Goal: Task Accomplishment & Management: Manage account settings

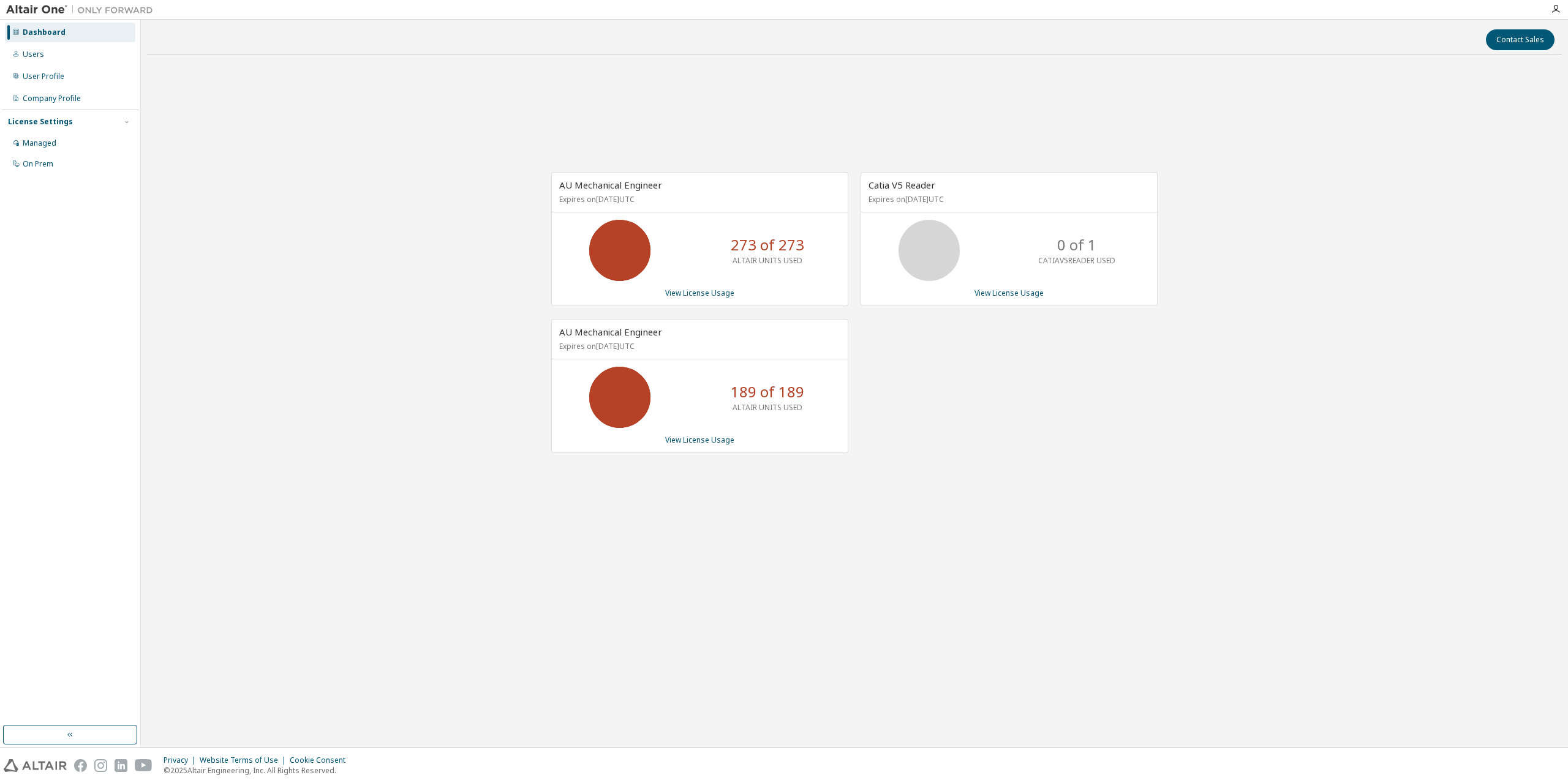
click at [303, 295] on div "AU Mechanical Engineer Expires on [DATE] UTC 273 of 273 ALTAIR UNITS USED View …" at bounding box center [854, 319] width 1415 height 509
click at [306, 280] on div "AU Mechanical Engineer Expires on [DATE] UTC 273 of 273 ALTAIR UNITS USED View …" at bounding box center [854, 319] width 1415 height 509
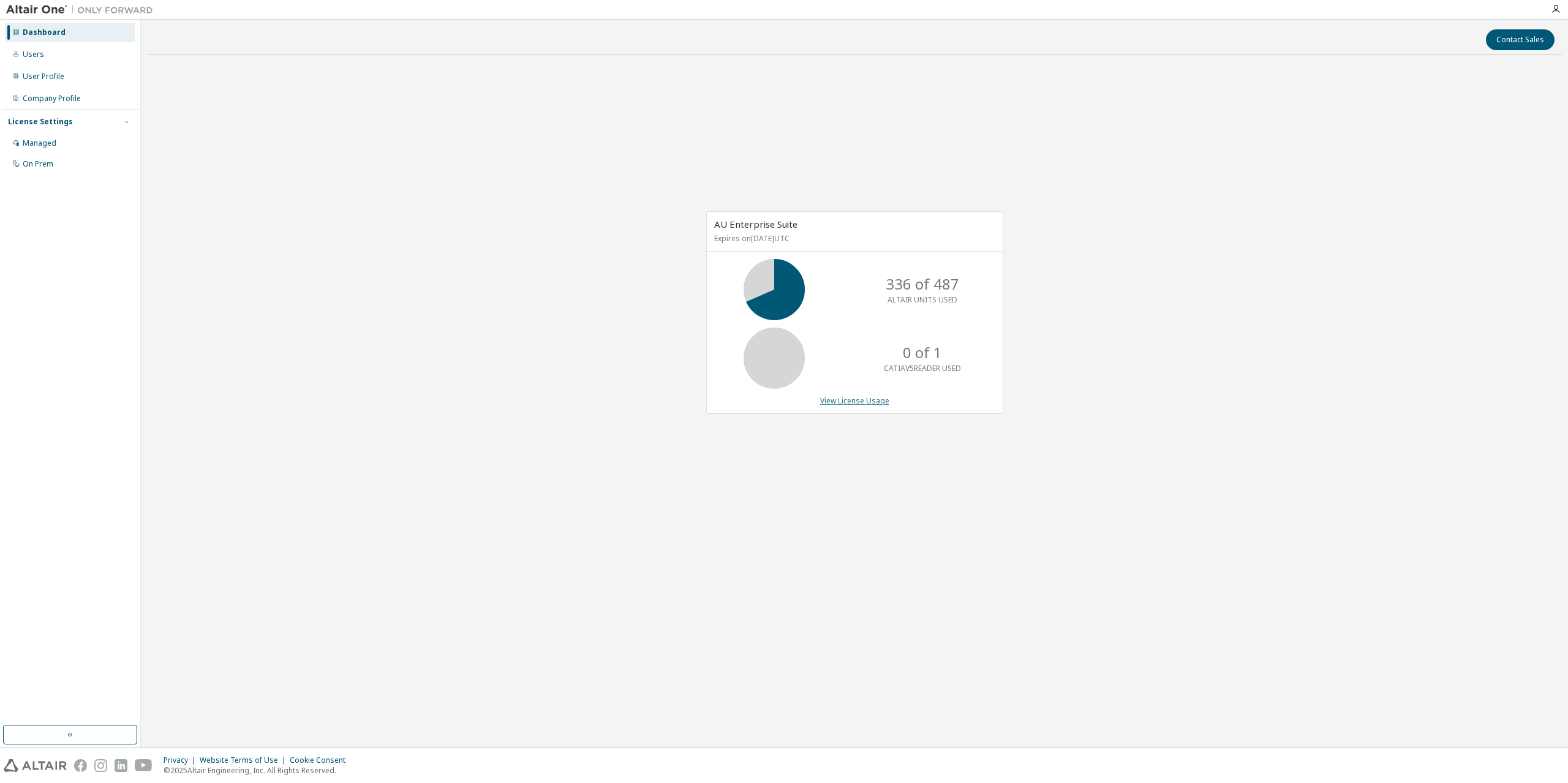
click at [828, 404] on link "View License Usage" at bounding box center [855, 400] width 69 height 10
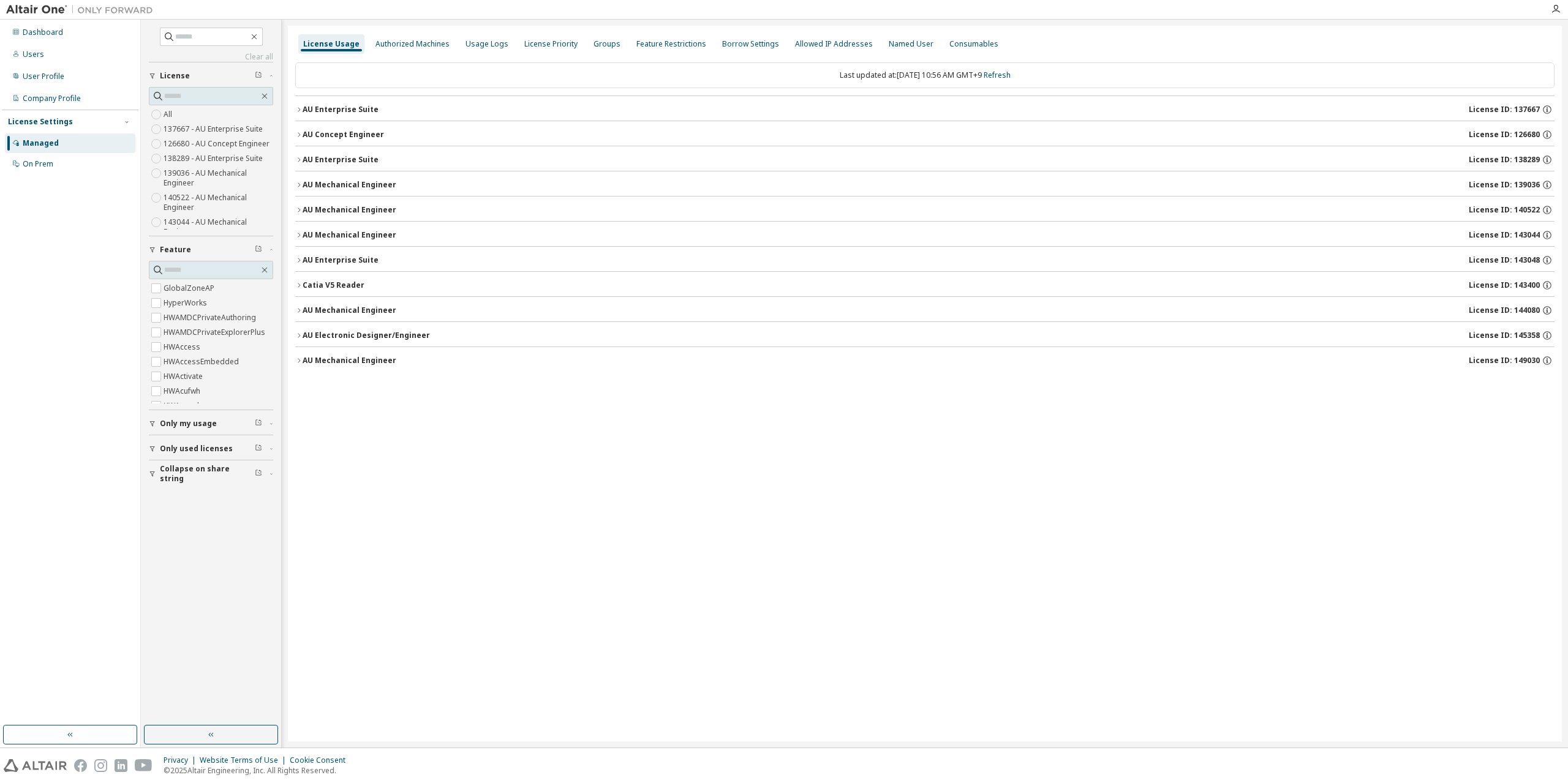
click at [333, 257] on div "AU Enterprise Suite" at bounding box center [340, 260] width 76 height 10
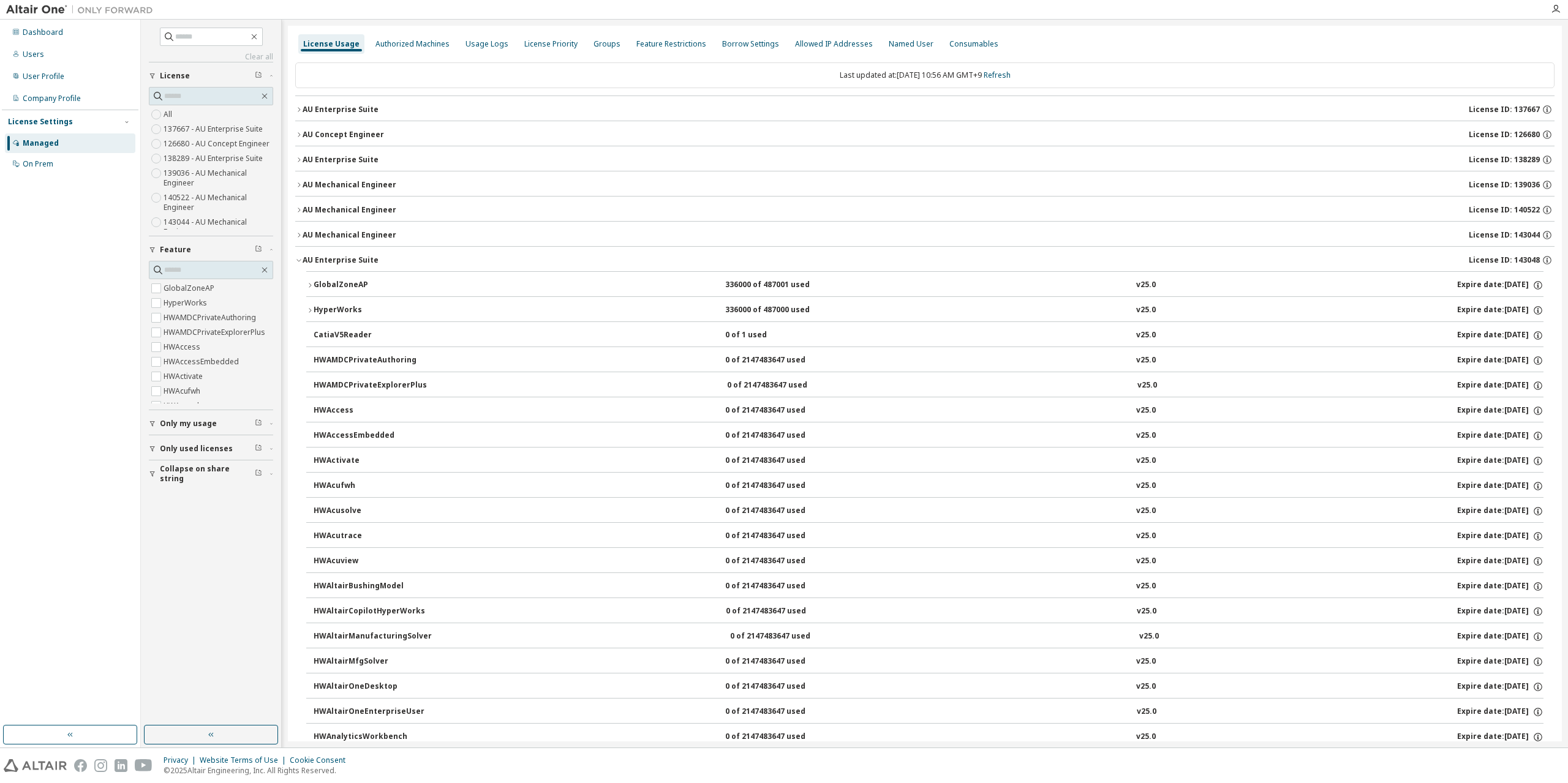
click at [448, 287] on div "GlobalZoneAP 336000 of 487001 used v25.0 Expire date: 2026-04-01" at bounding box center [928, 285] width 1230 height 11
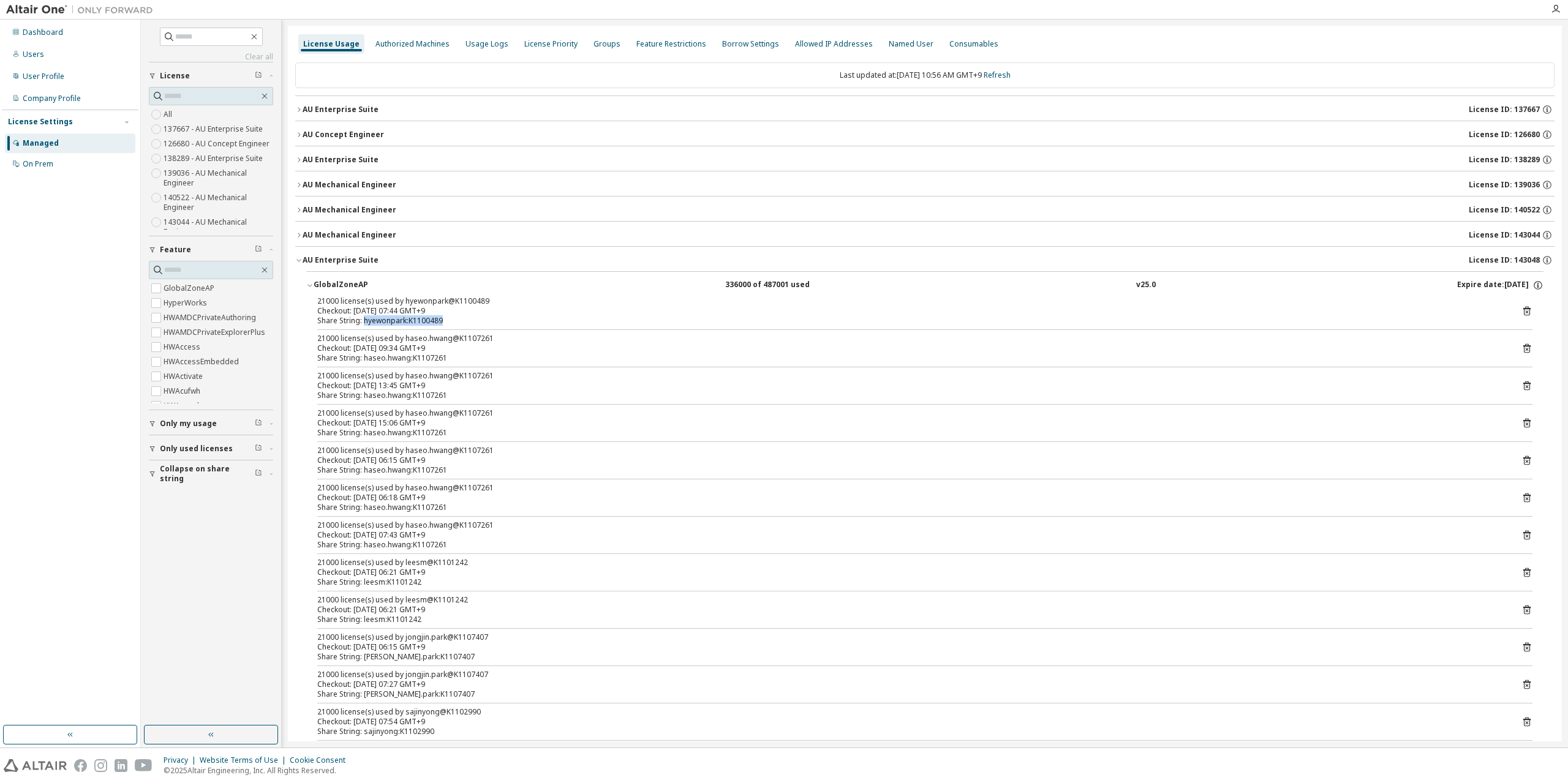
drag, startPoint x: 389, startPoint y: 318, endPoint x: 363, endPoint y: 320, distance: 26.1
click at [363, 320] on div "Share String: hyewonpark:K1100489" at bounding box center [911, 321] width 1186 height 10
click at [451, 320] on div "Share String: hyewonpark:K1100489" at bounding box center [911, 321] width 1186 height 10
drag, startPoint x: 509, startPoint y: 343, endPoint x: 412, endPoint y: 347, distance: 97.1
click at [400, 342] on div "21000 license(s) used by haseo.hwang@K1107261 Checkout: 2025-09-08 09:34 GMT+9" at bounding box center [911, 343] width 1186 height 19
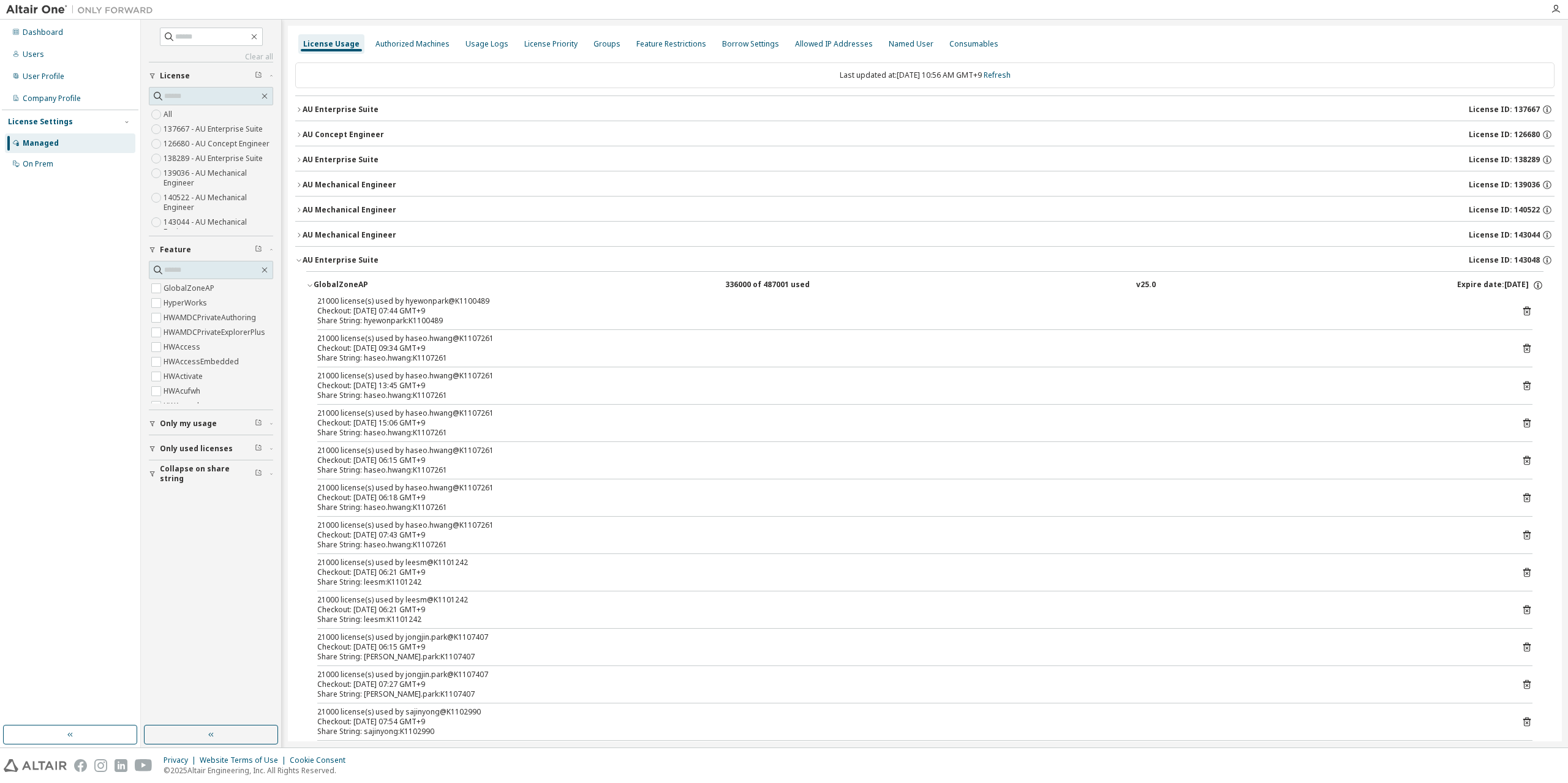
click at [483, 384] on div "Checkout: 2025-09-08 13:45 GMT+9" at bounding box center [911, 386] width 1186 height 10
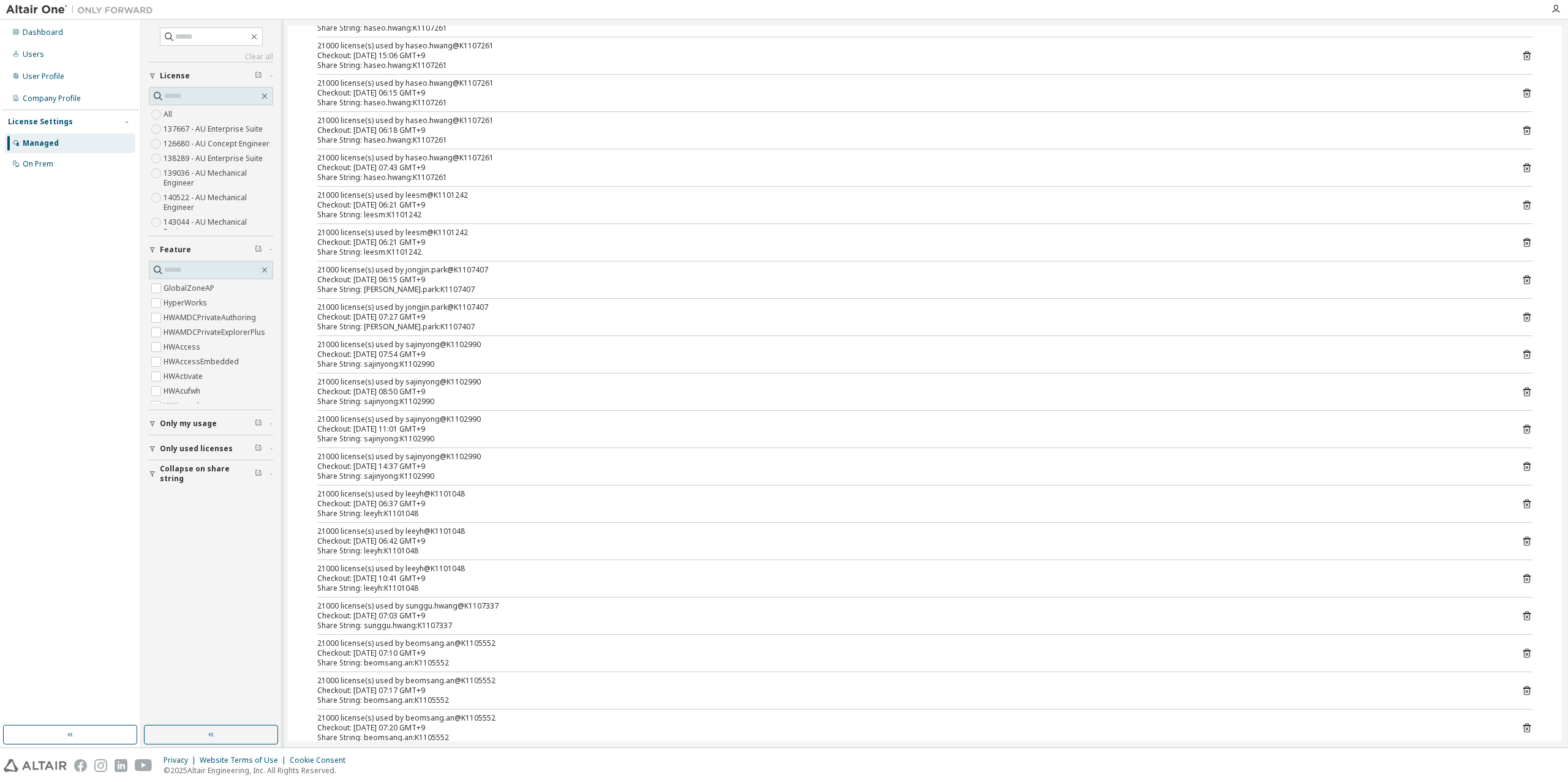
scroll to position [122, 0]
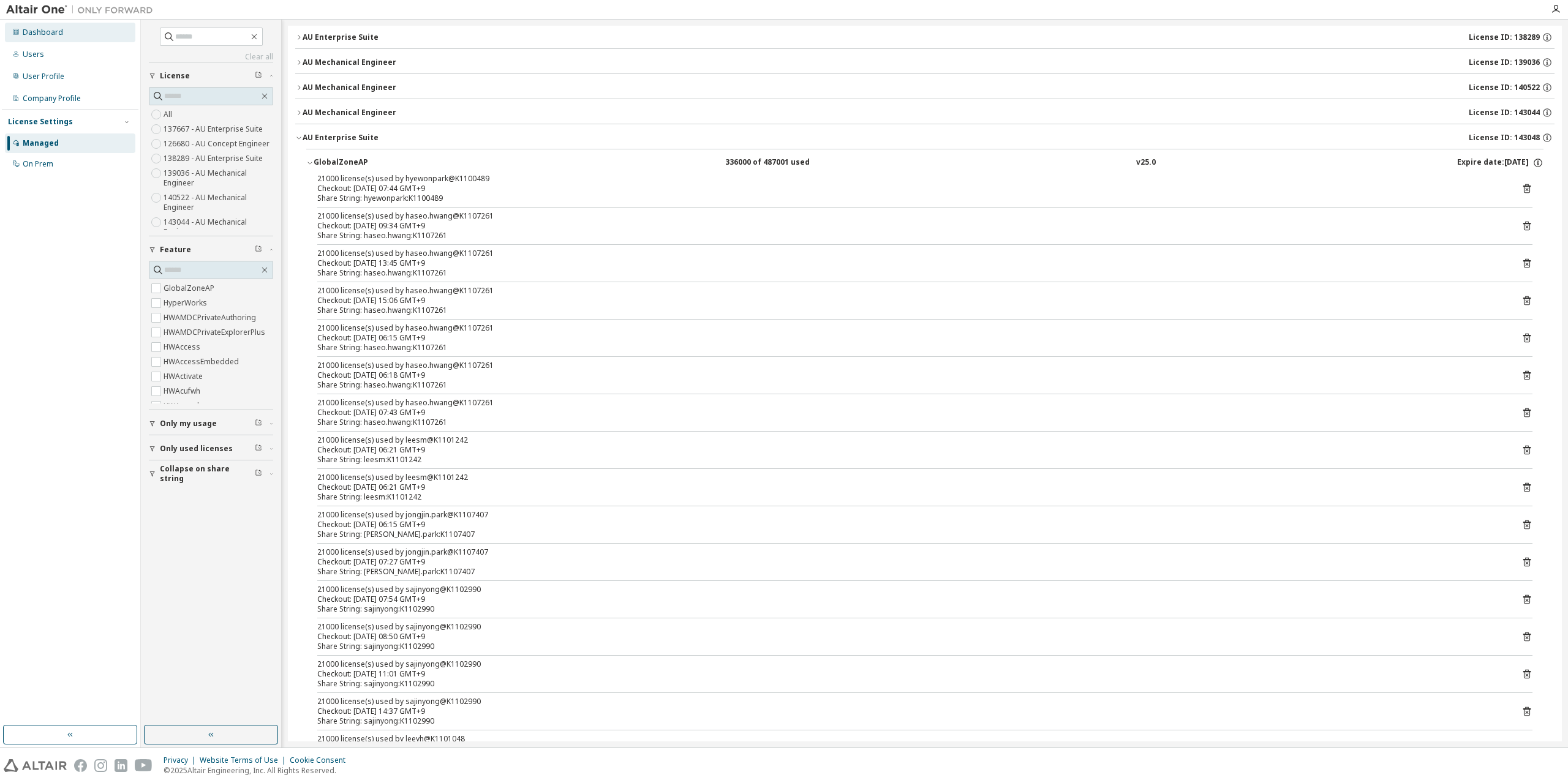
click at [42, 31] on div "Dashboard" at bounding box center [43, 32] width 40 height 10
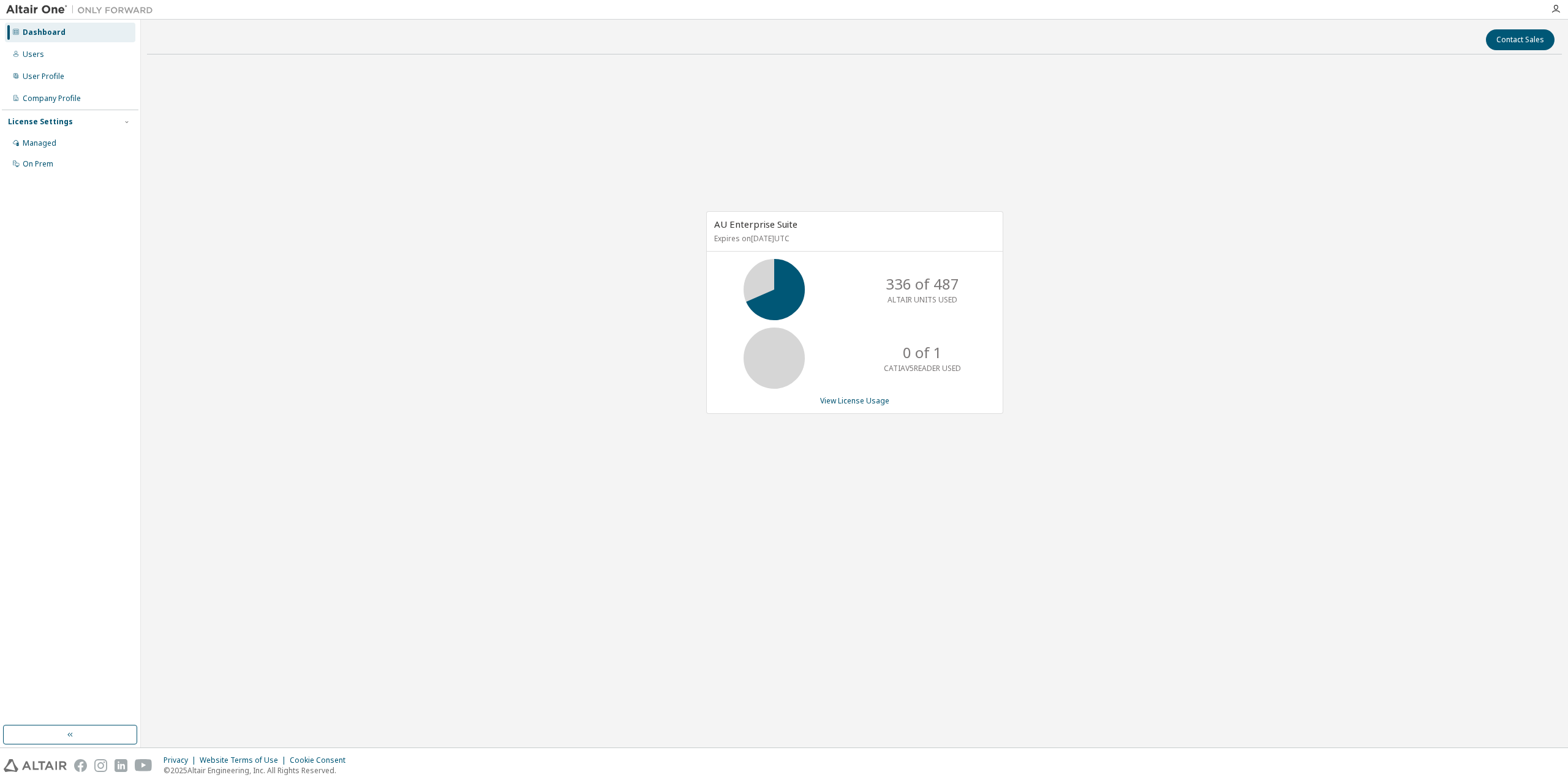
click at [457, 139] on div "AU Enterprise Suite Expires on April 1, 2026 UTC 336 of 487 ALTAIR UNITS USED 0…" at bounding box center [854, 319] width 1415 height 509
click at [459, 131] on div "AU Enterprise Suite Expires on April 1, 2026 UTC 336 of 487 ALTAIR UNITS USED 0…" at bounding box center [854, 319] width 1415 height 509
click at [292, 151] on div "AU Enterprise Suite Expires on April 1, 2026 UTC 336 of 487 ALTAIR UNITS USED 0…" at bounding box center [854, 319] width 1415 height 509
click at [509, 216] on div "AU Enterprise Suite Expires on April 1, 2026 UTC 336 of 487 ALTAIR UNITS USED 0…" at bounding box center [854, 319] width 1415 height 509
click at [857, 404] on link "View License Usage" at bounding box center [855, 400] width 69 height 10
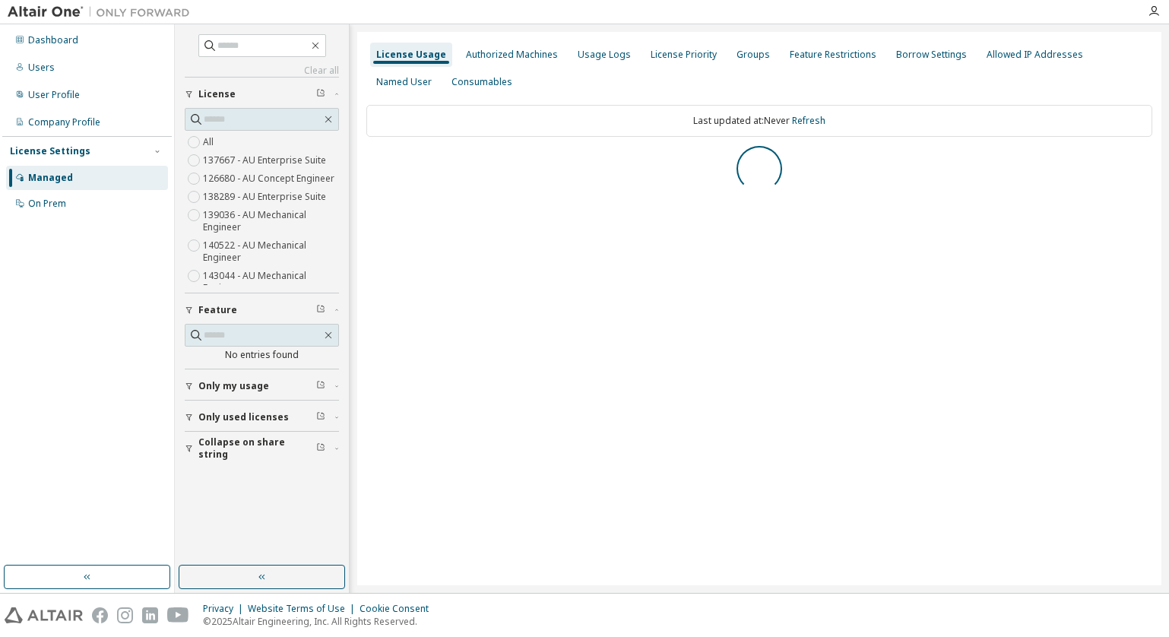
click at [760, 521] on div "License Usage Authorized Machines Usage Logs License Priority Groups Feature Re…" at bounding box center [759, 308] width 804 height 553
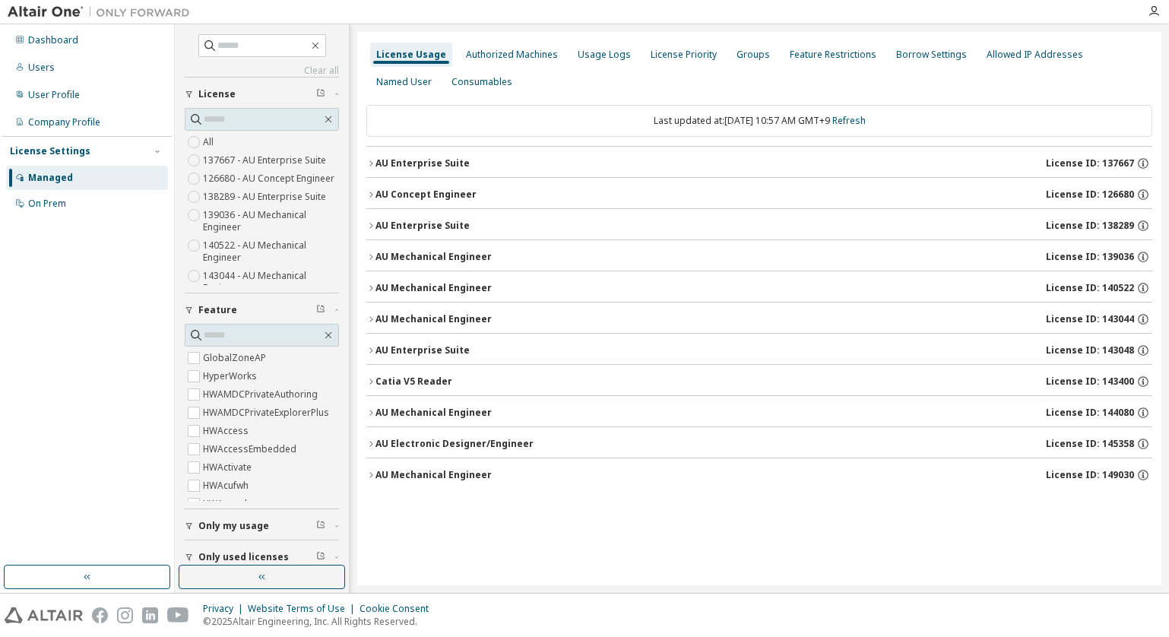
click at [454, 288] on div "AU Mechanical Engineer" at bounding box center [433, 288] width 116 height 12
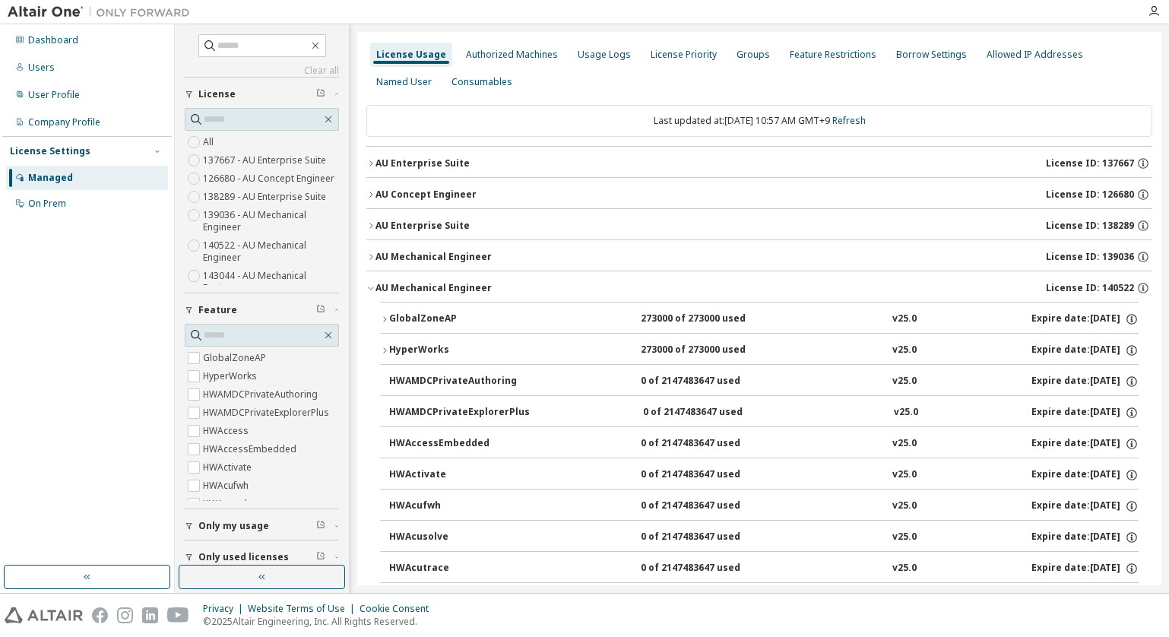
click at [480, 317] on div "GlobalZoneAP" at bounding box center [457, 319] width 137 height 14
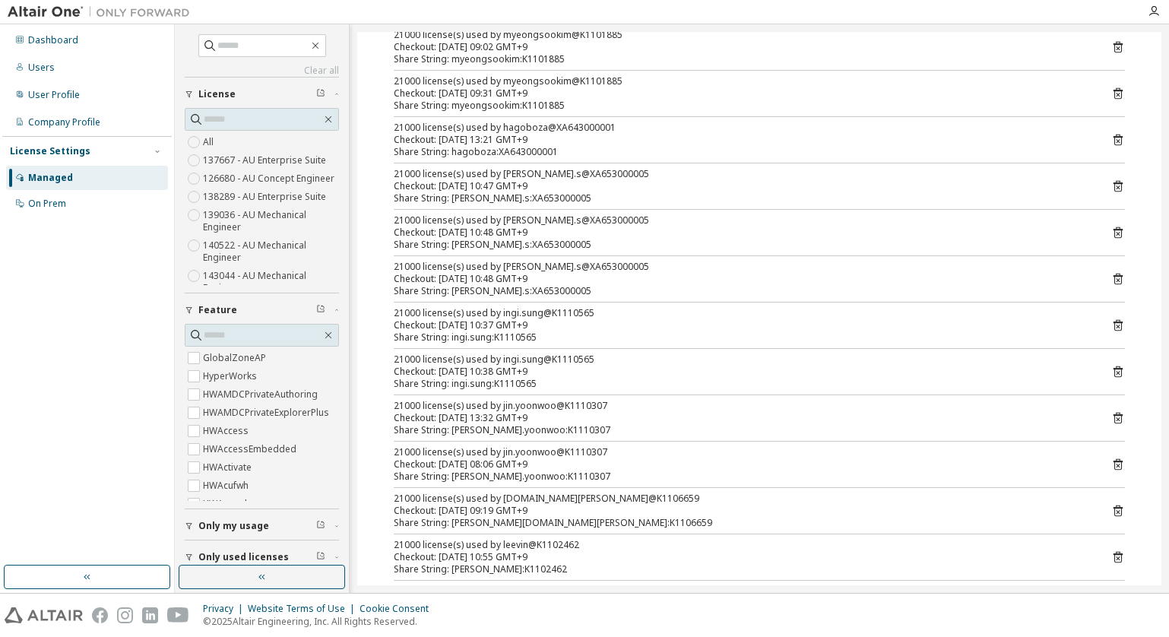
scroll to position [76, 0]
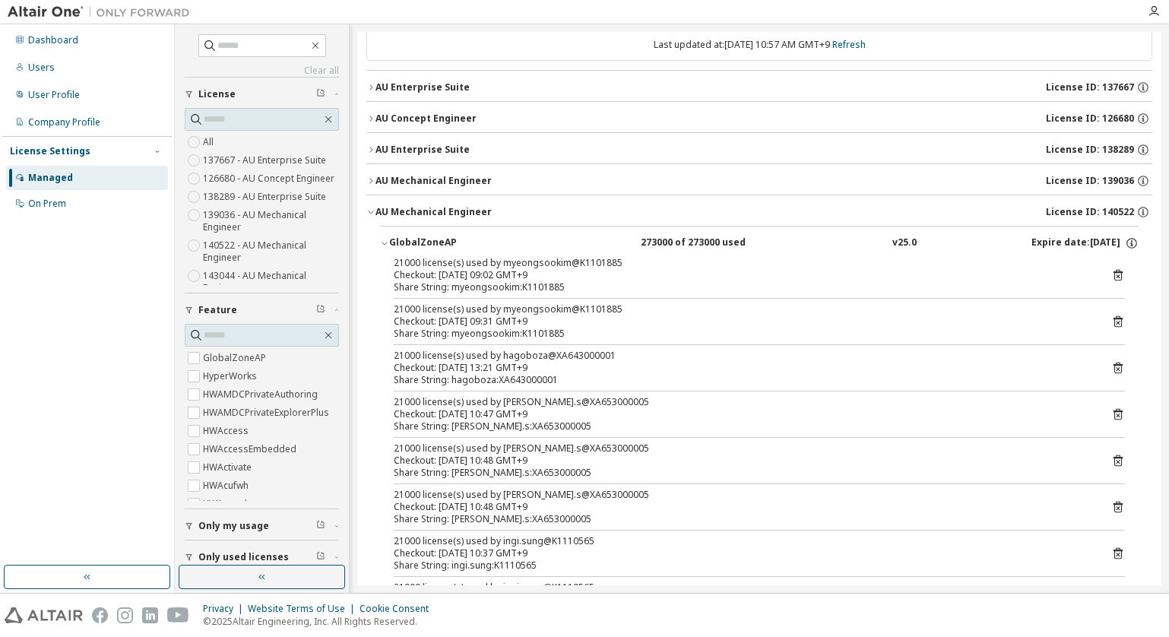
click at [409, 239] on div "GlobalZoneAP" at bounding box center [457, 243] width 137 height 14
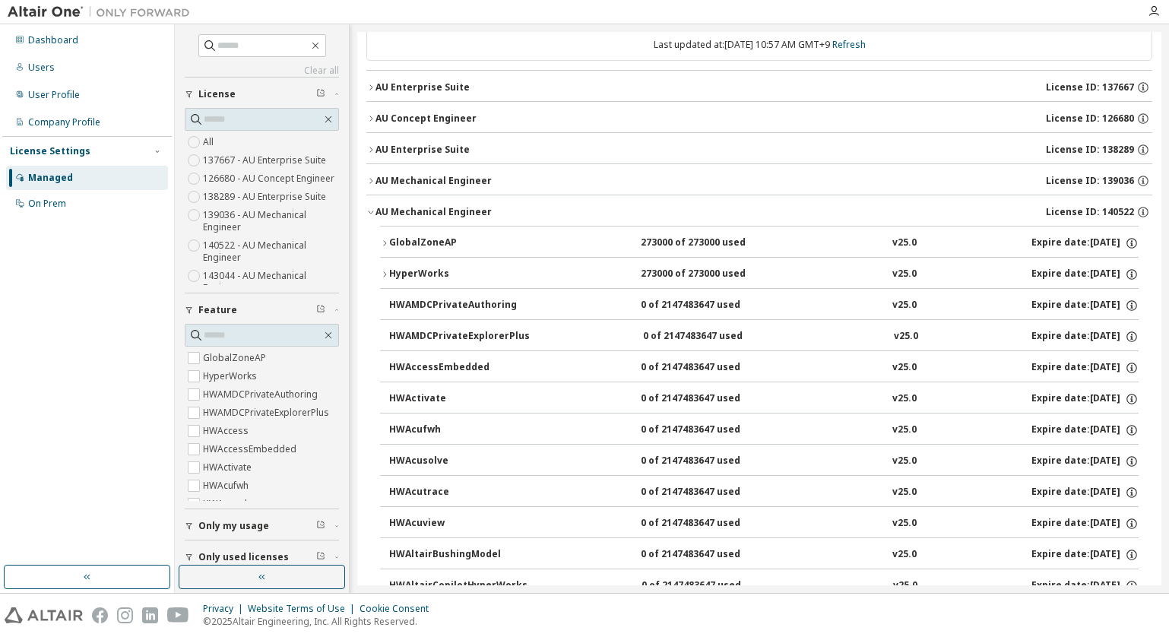
click at [434, 204] on button "AU Mechanical Engineer License ID: 140522" at bounding box center [759, 211] width 786 height 33
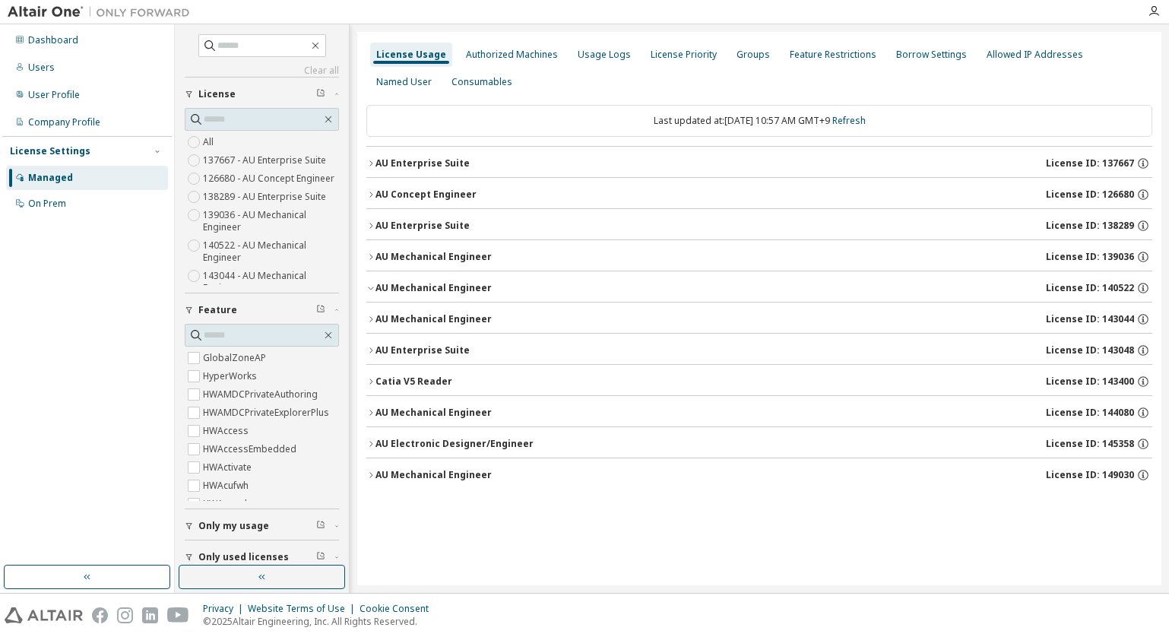
scroll to position [0, 0]
click at [453, 320] on div "AU Mechanical Engineer" at bounding box center [433, 319] width 116 height 12
click at [457, 320] on div "AU Mechanical Engineer" at bounding box center [433, 319] width 116 height 12
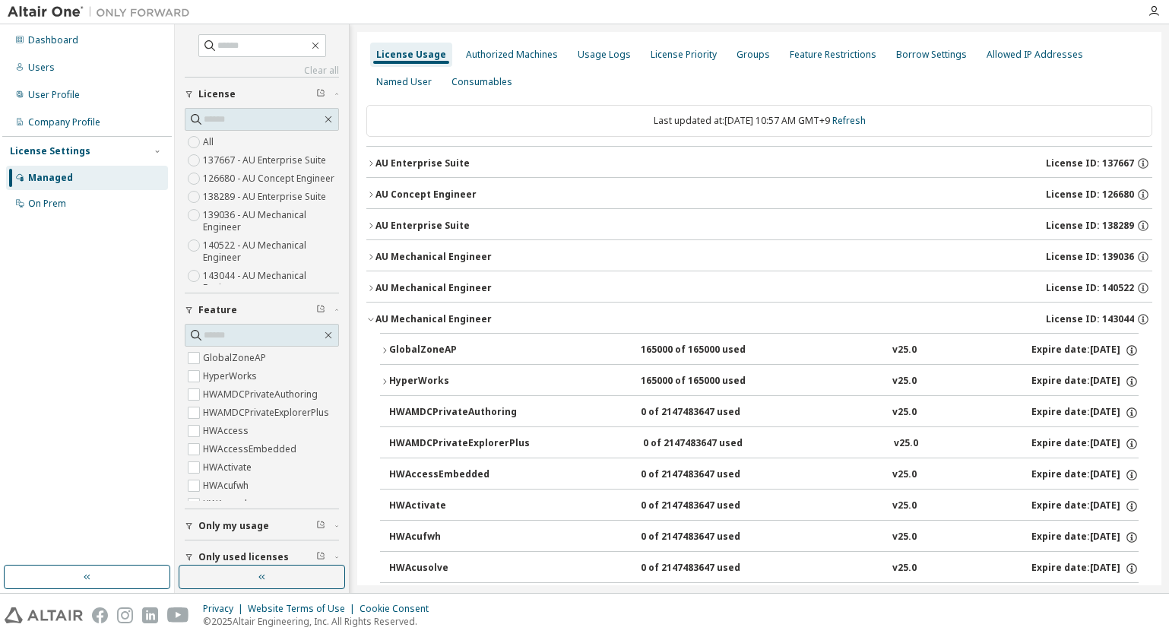
click at [471, 352] on div "GlobalZoneAP" at bounding box center [457, 351] width 137 height 14
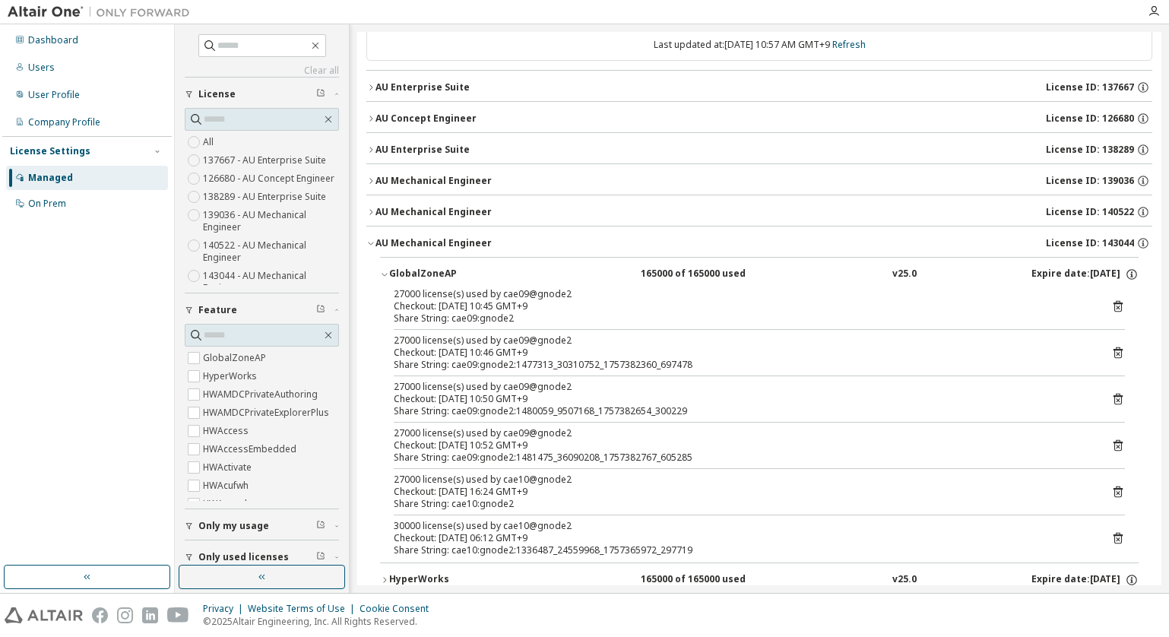
scroll to position [152, 0]
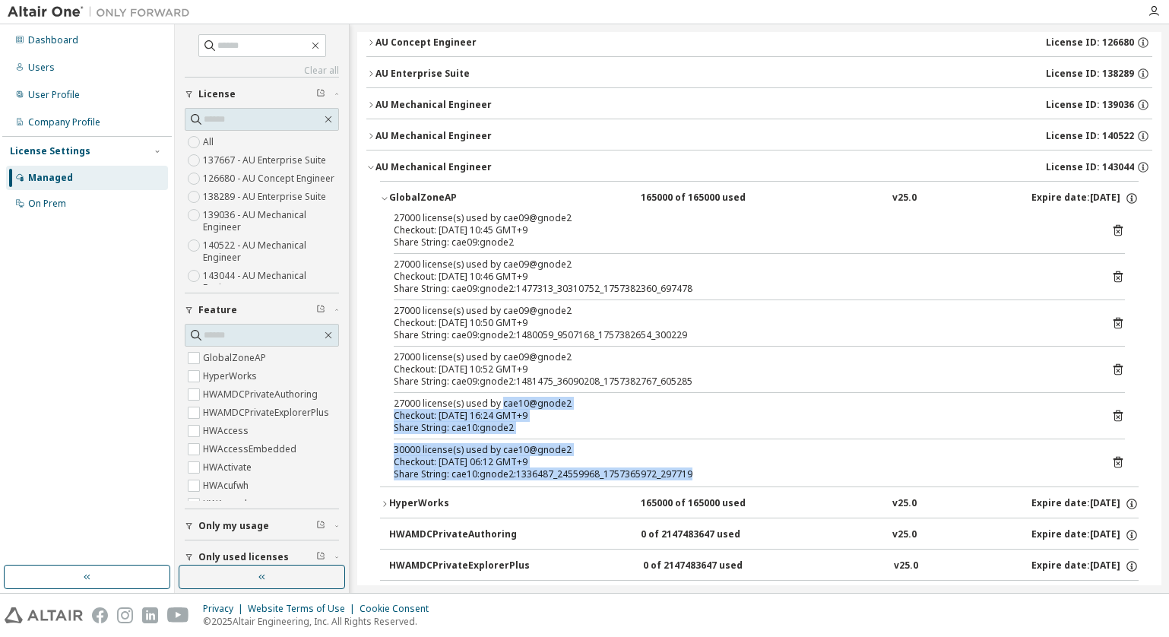
drag, startPoint x: 651, startPoint y: 458, endPoint x: 500, endPoint y: 408, distance: 159.1
click at [500, 408] on div "27000 license(s) used by cae09@gnode2 Checkout: 2025-09-09 10:45 GMT+9 Share St…" at bounding box center [759, 349] width 759 height 274
click at [500, 408] on div "27000 license(s) used by cae10@gnode2" at bounding box center [741, 404] width 695 height 12
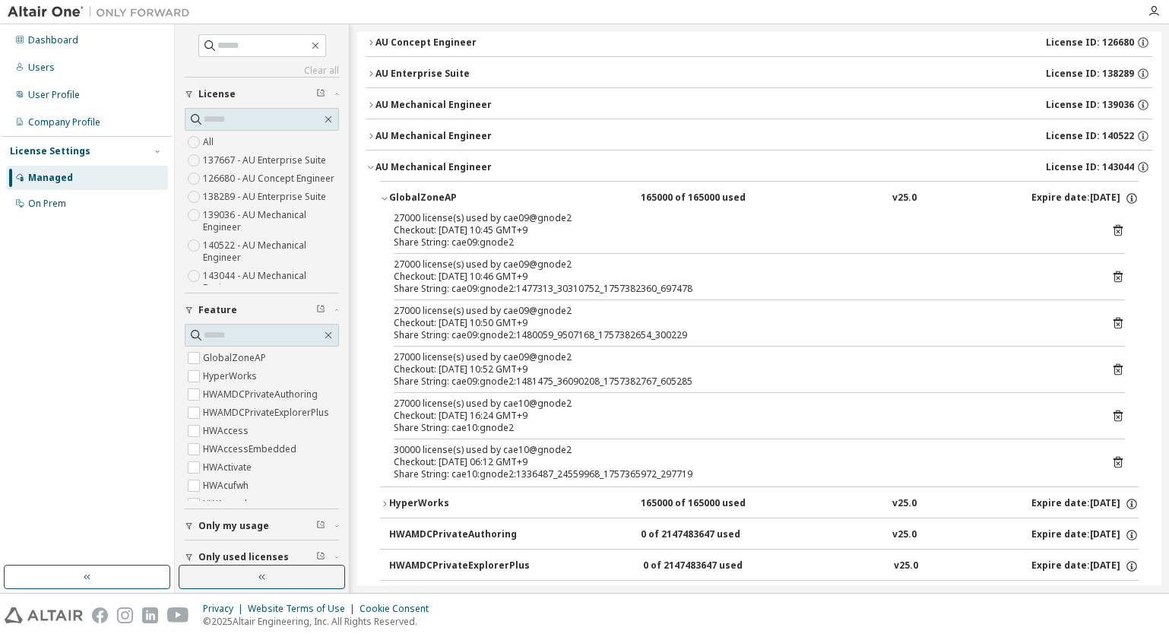
click at [434, 99] on div "AU Mechanical Engineer" at bounding box center [433, 105] width 116 height 12
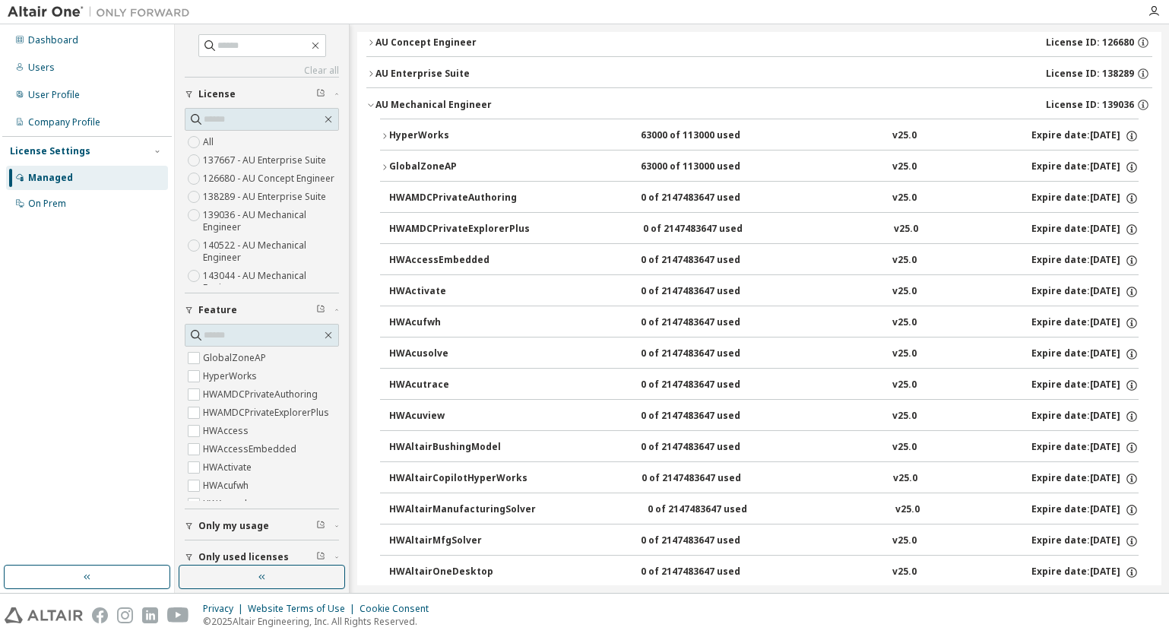
click at [483, 135] on div "HyperWorks" at bounding box center [457, 136] width 137 height 14
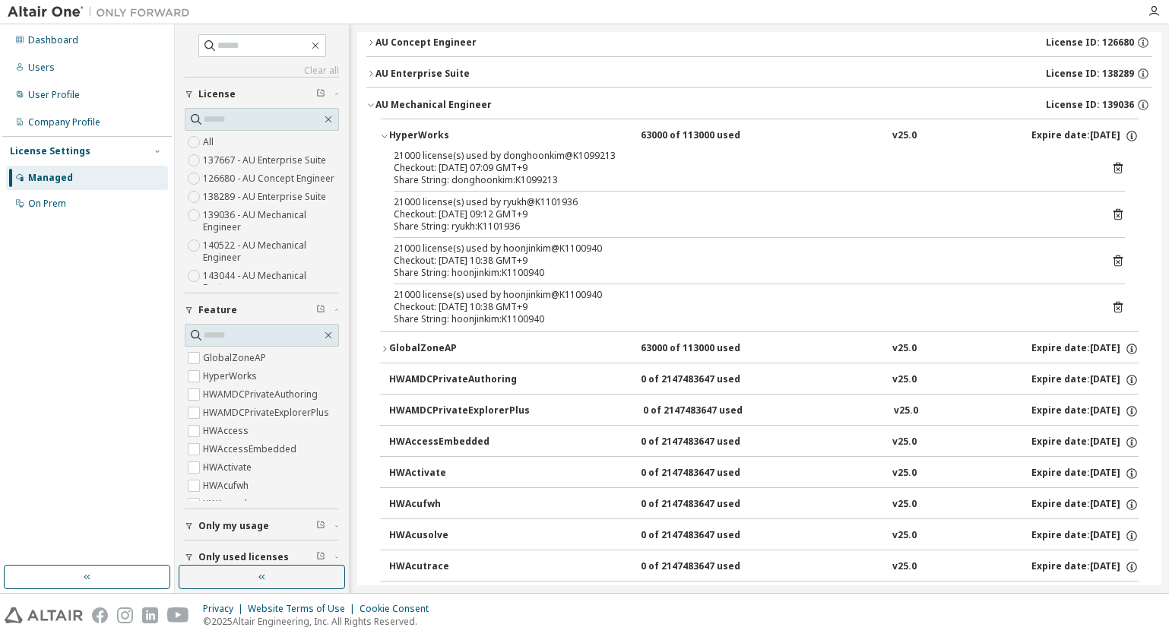
click at [465, 100] on div "AU Mechanical Engineer" at bounding box center [433, 105] width 116 height 12
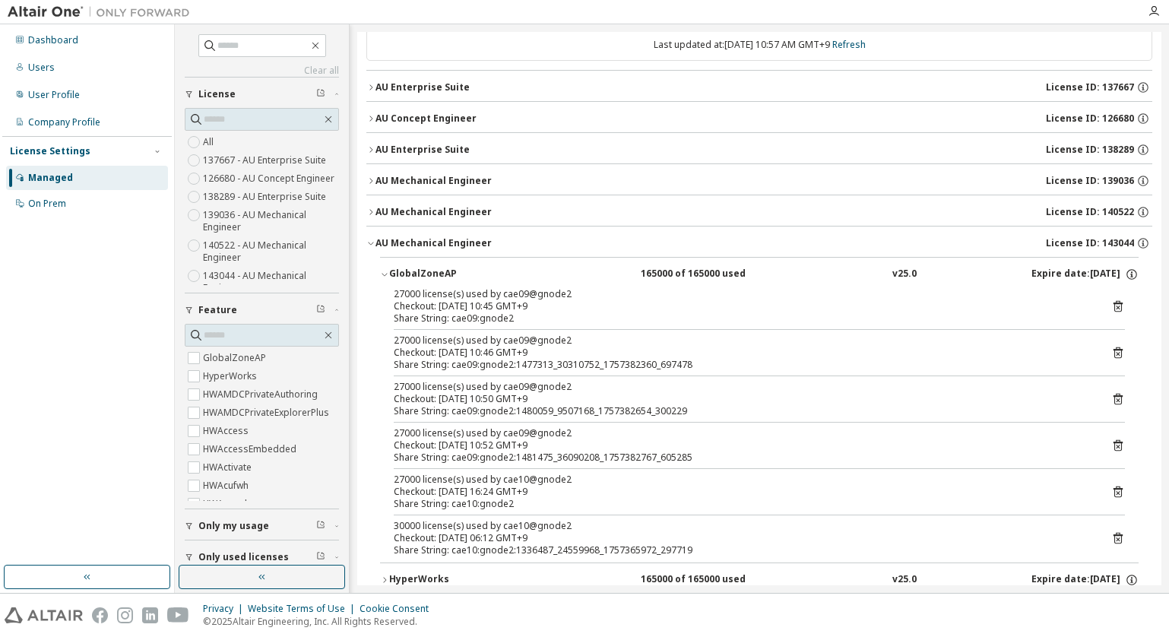
scroll to position [228, 0]
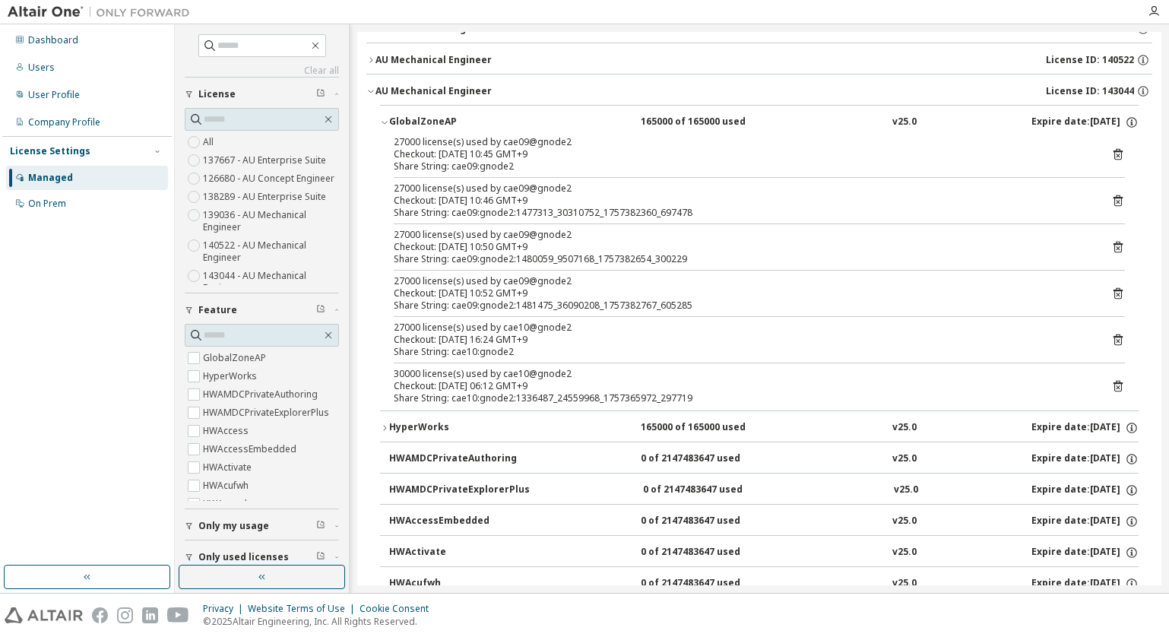
click at [435, 89] on div "AU Mechanical Engineer" at bounding box center [433, 91] width 116 height 12
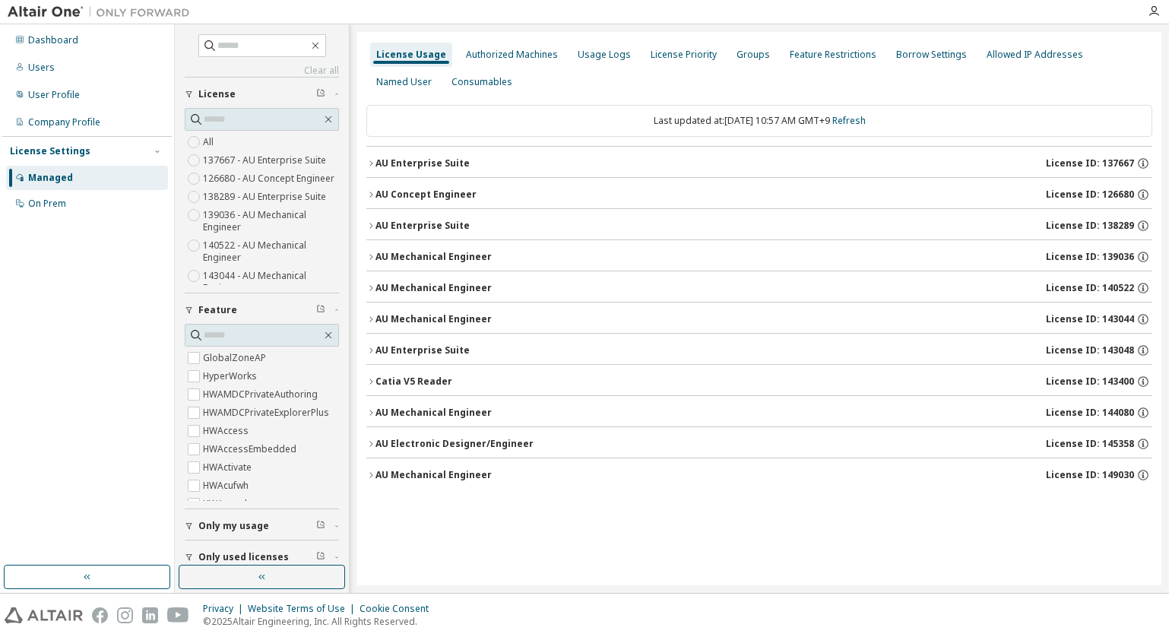
scroll to position [0, 0]
click at [455, 413] on div "AU Mechanical Engineer" at bounding box center [433, 413] width 116 height 12
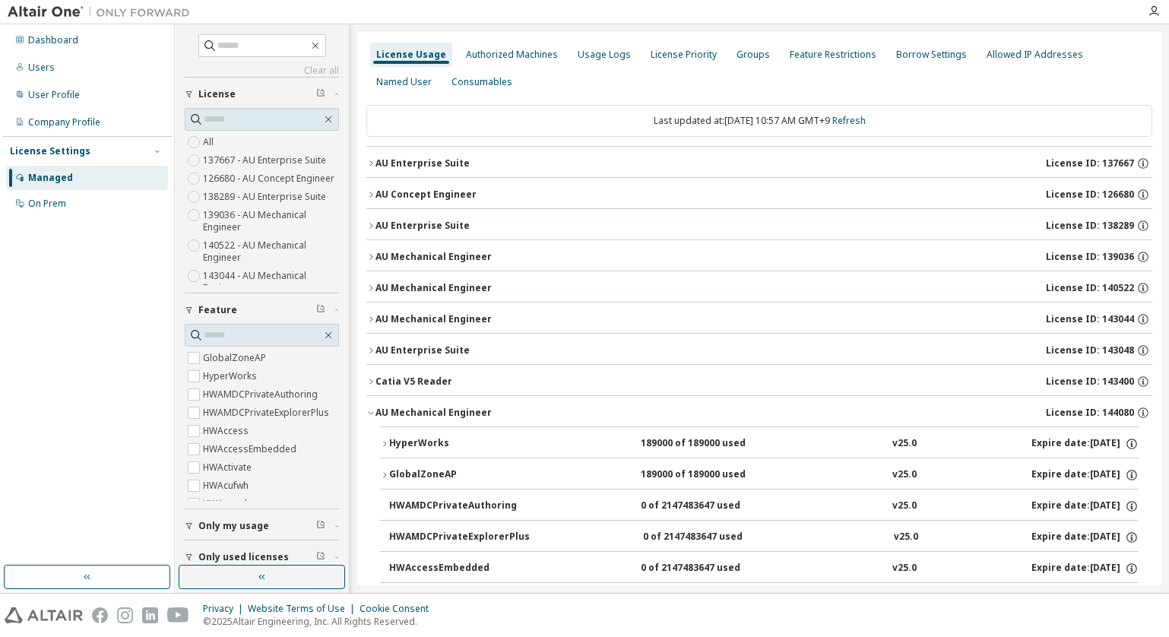
click at [528, 442] on div "HyperWorks 189000 of 189000 used v25.0 Expire date: 2026-04-01" at bounding box center [763, 444] width 749 height 14
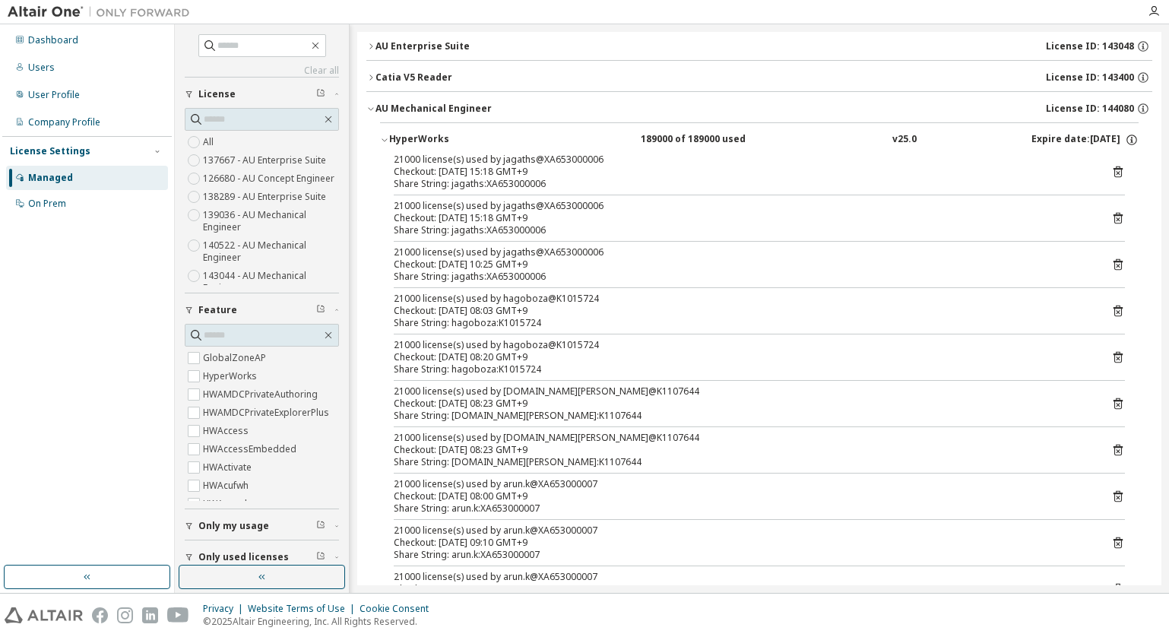
scroll to position [380, 0]
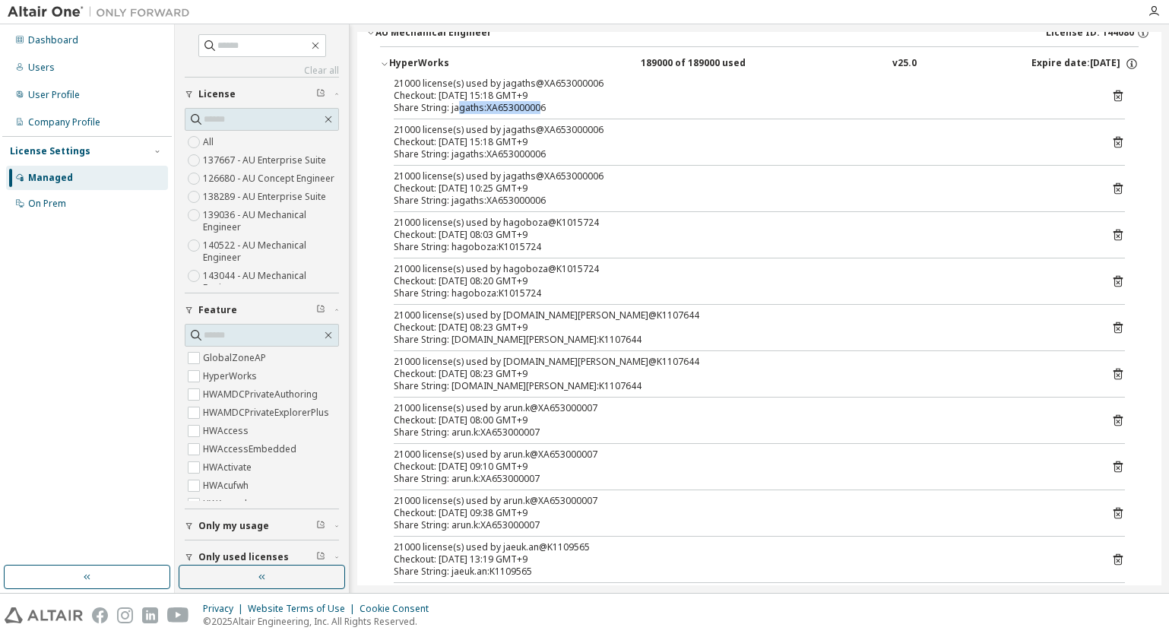
drag, startPoint x: 460, startPoint y: 106, endPoint x: 537, endPoint y: 105, distance: 76.8
click at [537, 105] on div "Share String: jagaths:XA653000006" at bounding box center [741, 108] width 695 height 12
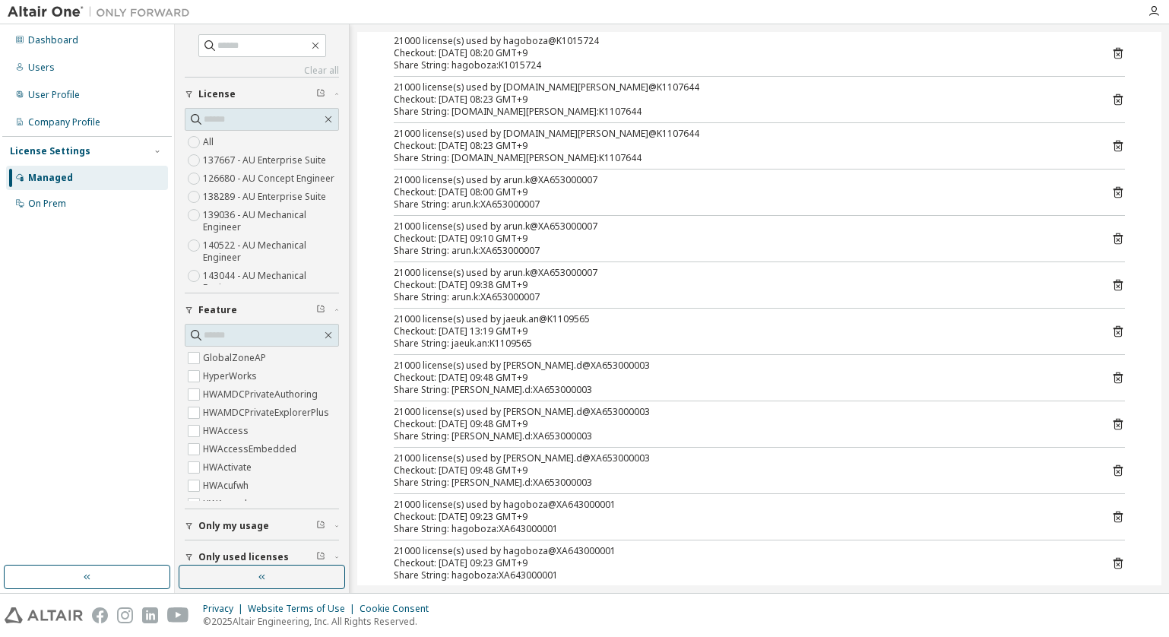
scroll to position [684, 0]
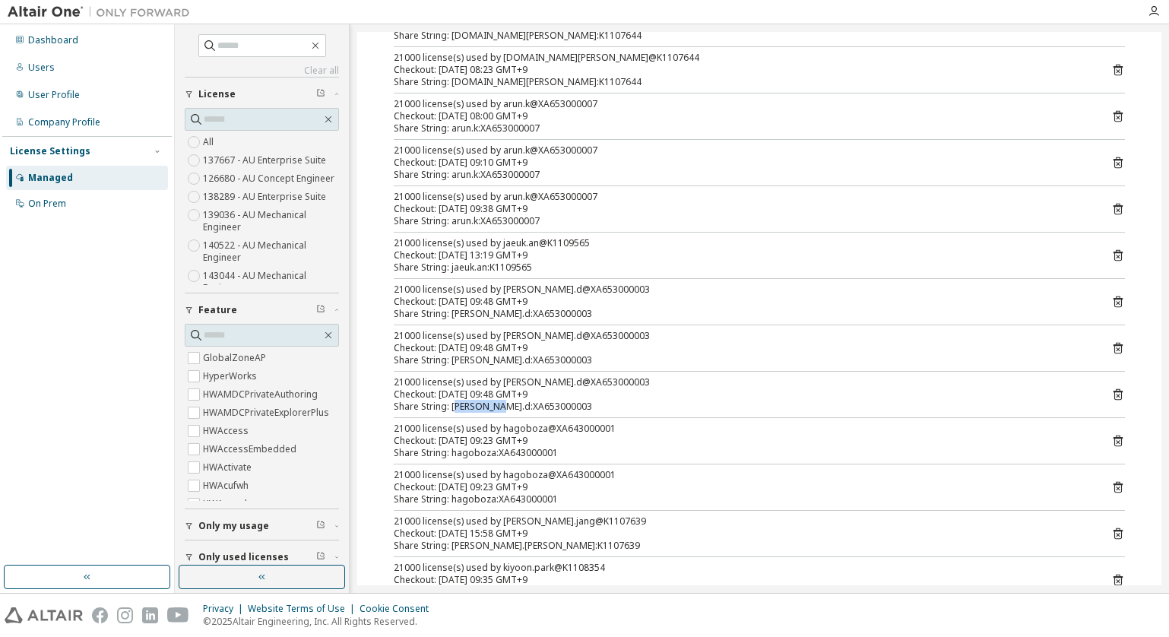
drag, startPoint x: 455, startPoint y: 406, endPoint x: 499, endPoint y: 401, distance: 43.6
click at [499, 401] on div "Share String: pushparaj.d:XA653000003" at bounding box center [741, 407] width 695 height 12
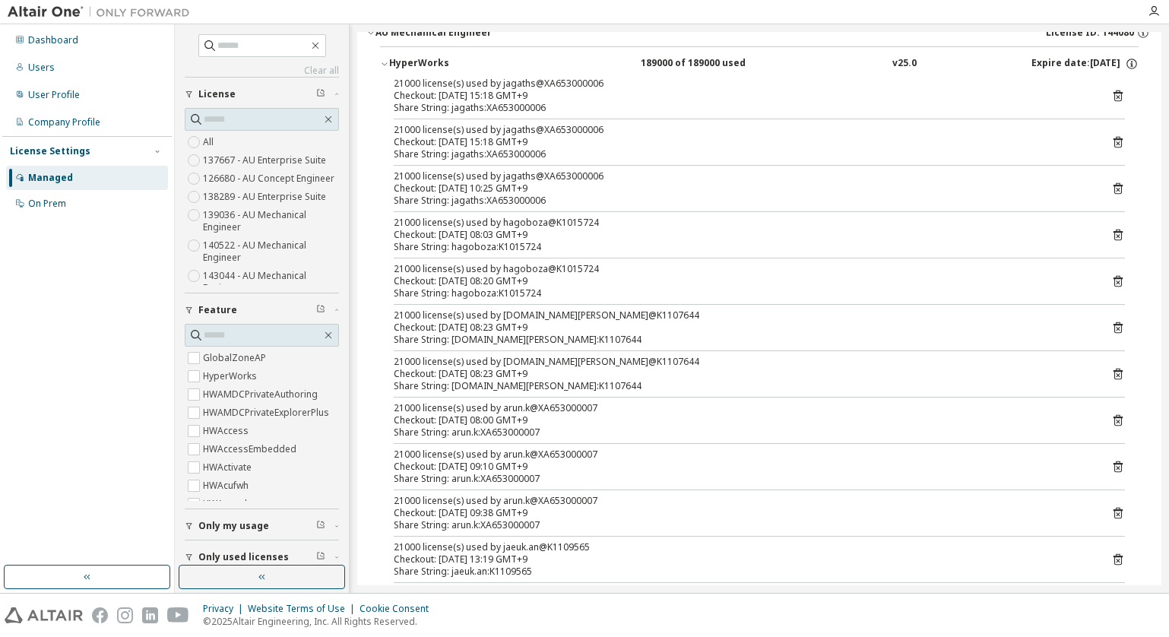
scroll to position [304, 0]
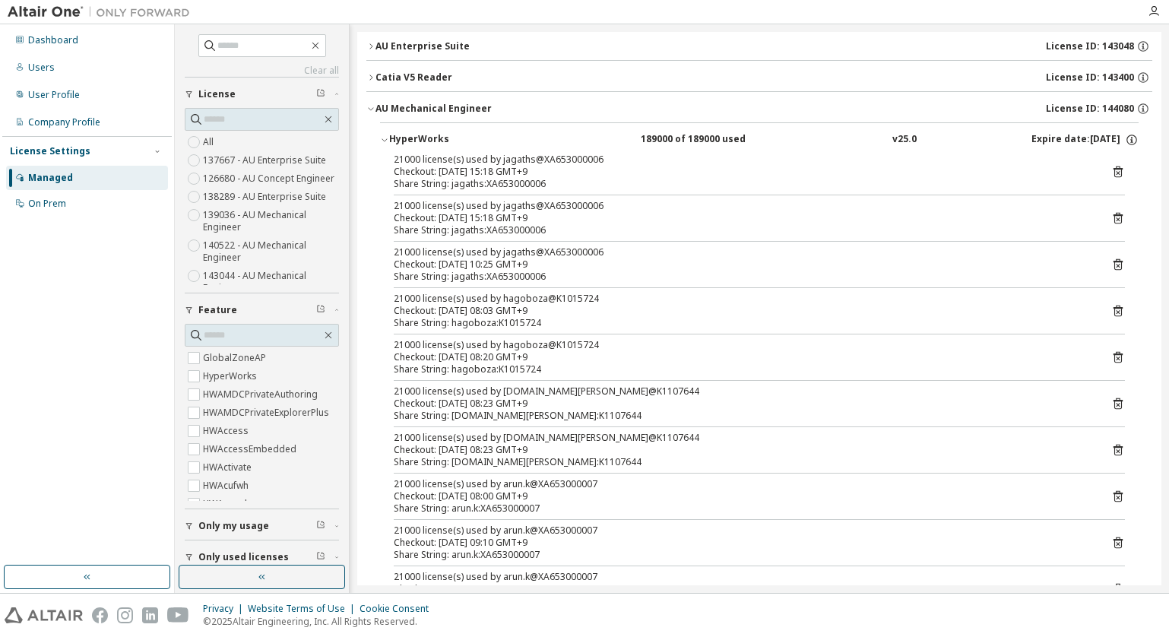
click at [372, 103] on button "AU Mechanical Engineer License ID: 144080" at bounding box center [759, 108] width 786 height 33
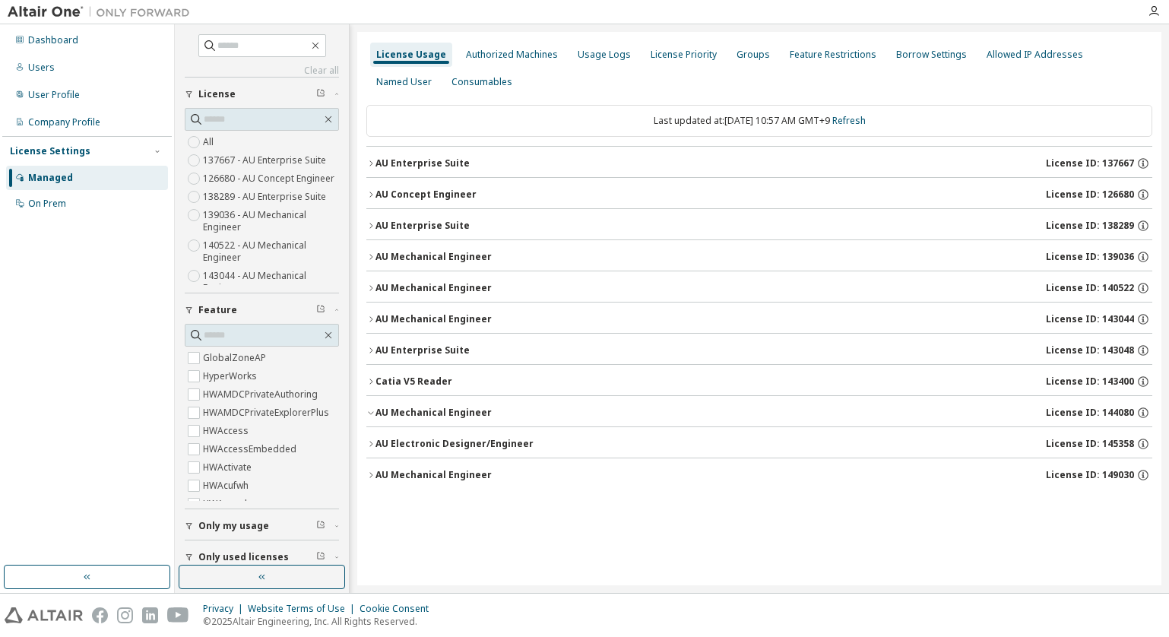
scroll to position [0, 0]
drag, startPoint x: 524, startPoint y: 169, endPoint x: 636, endPoint y: 283, distance: 160.2
